Goal: Navigation & Orientation: Find specific page/section

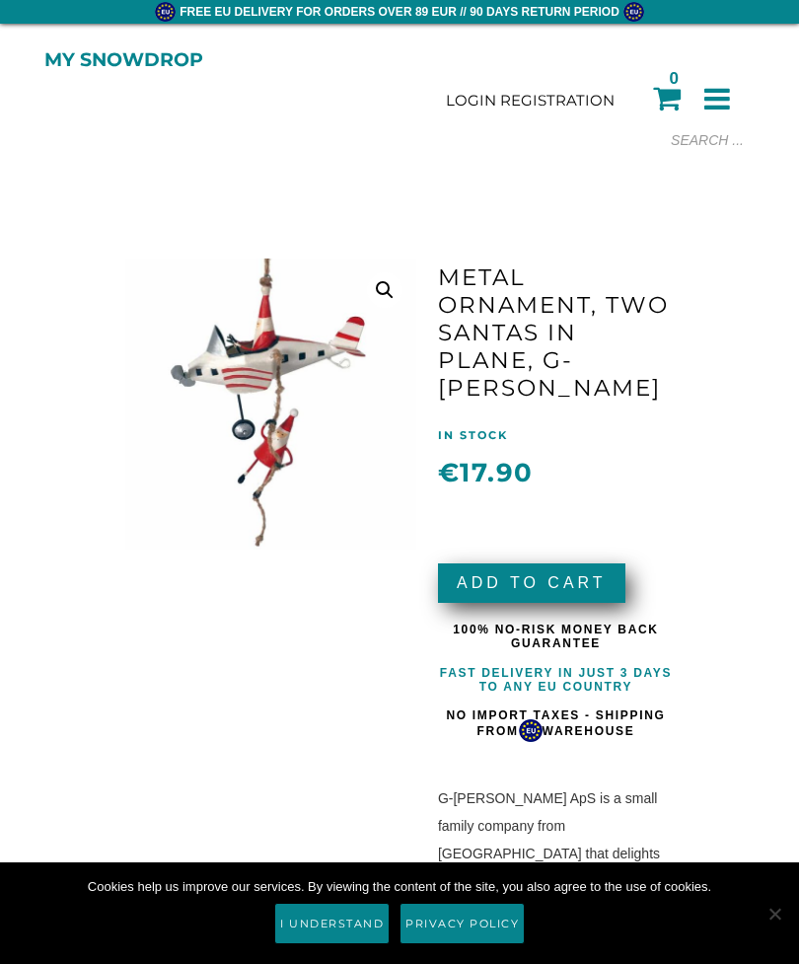
click at [727, 94] on icon at bounding box center [717, 99] width 26 height 30
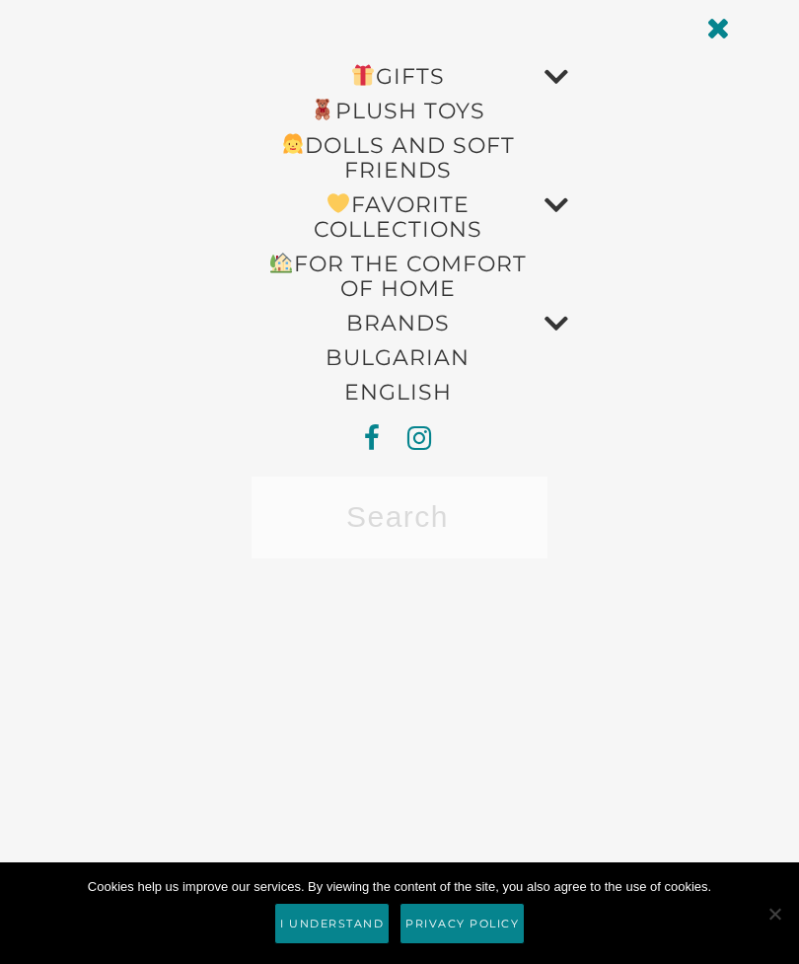
click at [428, 323] on link "BRANDS" at bounding box center [397, 323] width 341 height 35
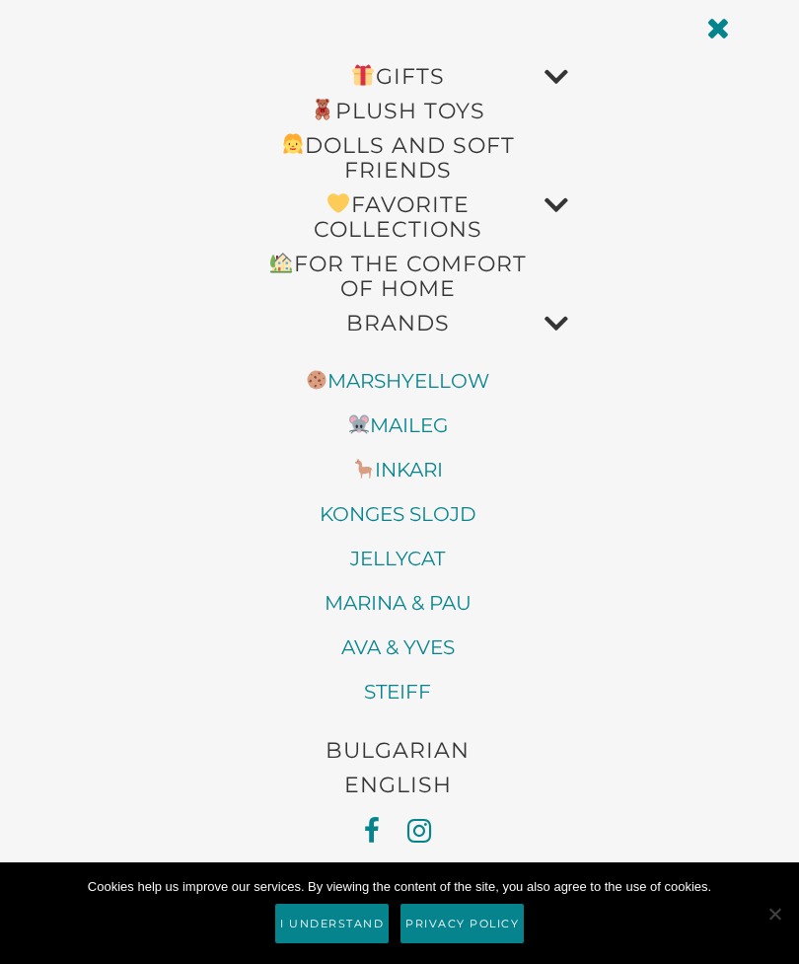
click at [468, 220] on link "Favorite Collections" at bounding box center [397, 216] width 341 height 59
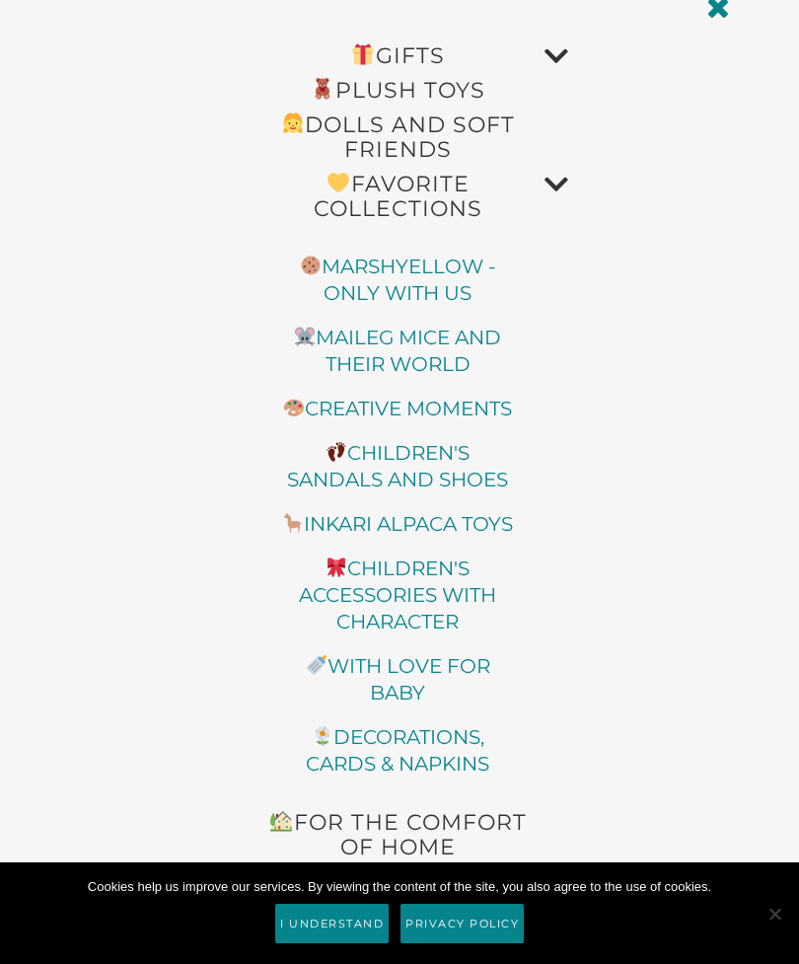
scroll to position [20, 0]
click at [417, 65] on link "Gifts" at bounding box center [397, 56] width 341 height 35
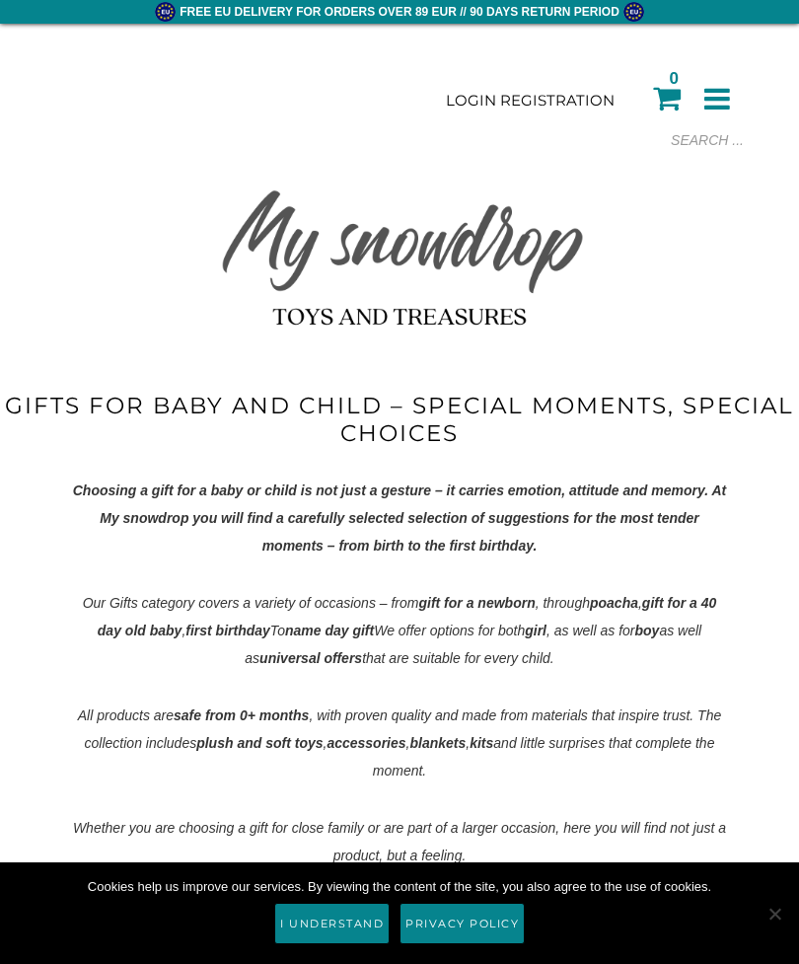
click at [716, 106] on icon at bounding box center [717, 99] width 26 height 30
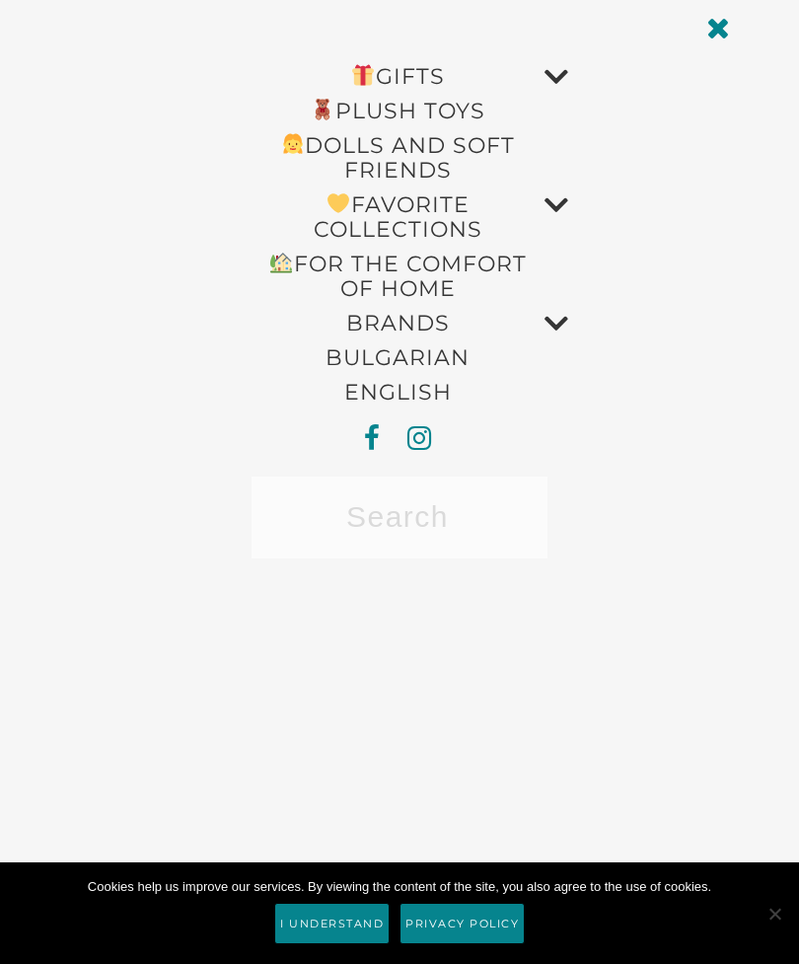
click at [489, 263] on link "For the comfort of home" at bounding box center [397, 276] width 341 height 59
